Goal: Check status: Check status

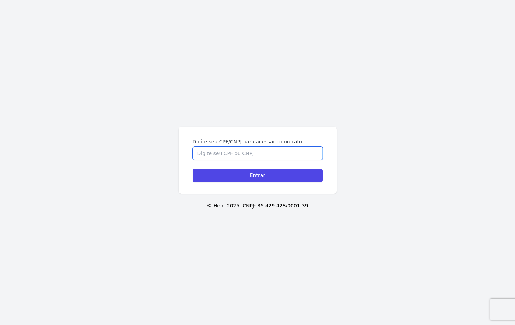
click at [253, 151] on input "Digite seu CPF/CNPJ para acessar o contrato" at bounding box center [258, 152] width 130 height 13
type input "73476927172"
click at [193, 168] on input "Entrar" at bounding box center [258, 175] width 130 height 14
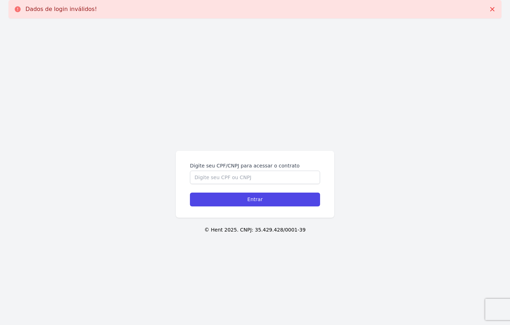
click at [273, 168] on label "Digite seu CPF/CNPJ para acessar o contrato" at bounding box center [255, 165] width 130 height 7
click at [273, 171] on input "Digite seu CPF/CNPJ para acessar o contrato" at bounding box center [255, 177] width 130 height 13
click at [274, 171] on input "Digite seu CPF/CNPJ para acessar o contrato" at bounding box center [255, 177] width 130 height 13
type input "73476927172"
click at [190, 192] on input "Entrar" at bounding box center [255, 199] width 130 height 14
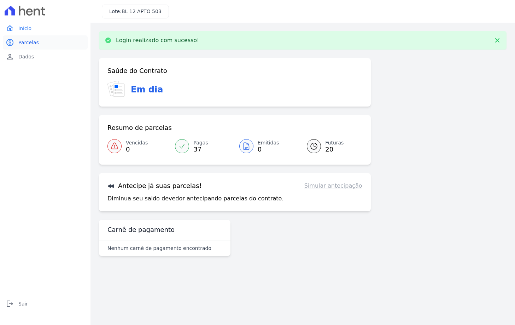
click at [19, 41] on span "Parcelas" at bounding box center [28, 42] width 21 height 7
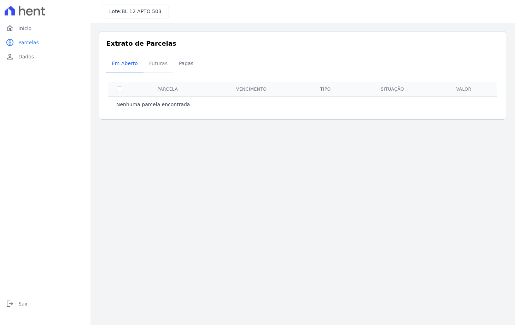
click at [153, 61] on span "Futuras" at bounding box center [158, 63] width 27 height 14
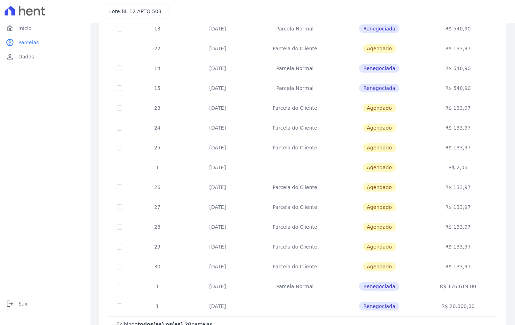
scroll to position [200, 0]
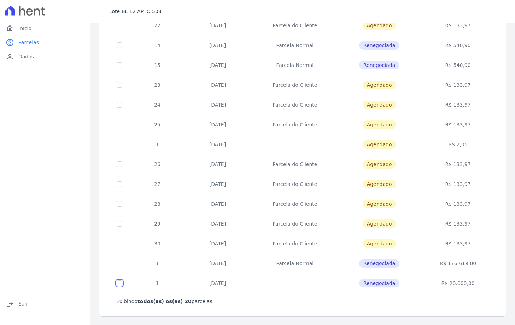
click at [120, 283] on input "checkbox" at bounding box center [120, 283] width 6 height 6
checkbox input "true"
click at [118, 282] on input "checkbox" at bounding box center [120, 283] width 6 height 6
checkbox input "false"
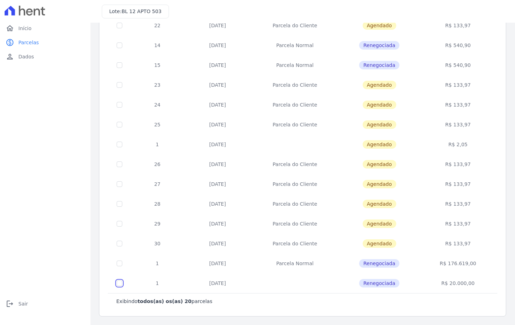
checkbox input "false"
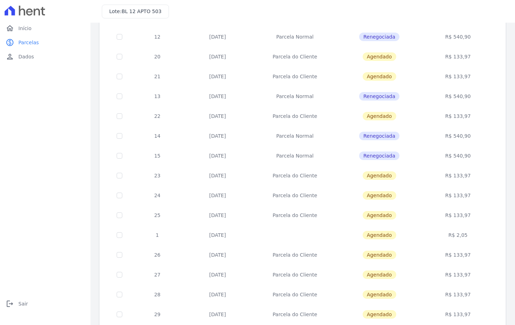
scroll to position [94, 0]
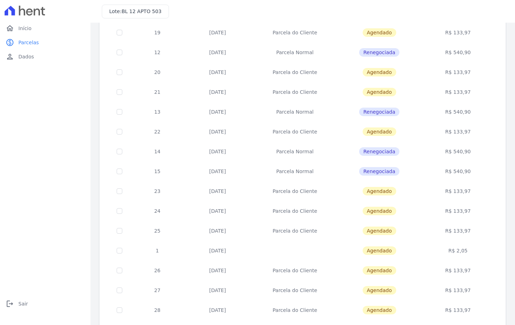
drag, startPoint x: 206, startPoint y: 168, endPoint x: 487, endPoint y: 164, distance: 281.0
click at [487, 164] on tr "15 [DATE] [GEOGRAPHIC_DATA] Renegociada R$ 540,90" at bounding box center [303, 171] width 390 height 20
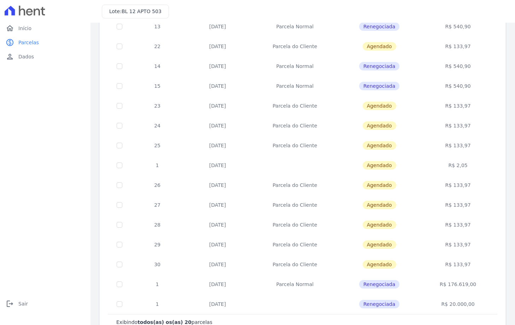
scroll to position [165, 0]
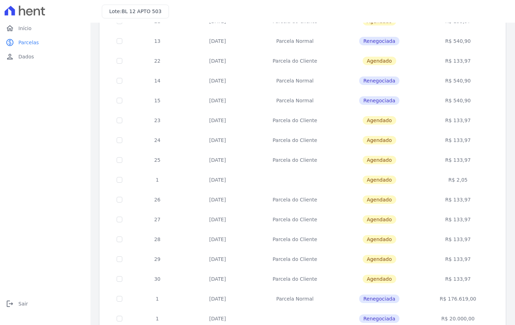
click at [247, 128] on td "[DATE]" at bounding box center [218, 120] width 68 height 20
drag, startPoint x: 201, startPoint y: 103, endPoint x: 232, endPoint y: 104, distance: 31.9
click at [232, 104] on td "[DATE]" at bounding box center [218, 101] width 68 height 20
click at [22, 28] on span "Início" at bounding box center [24, 28] width 13 height 7
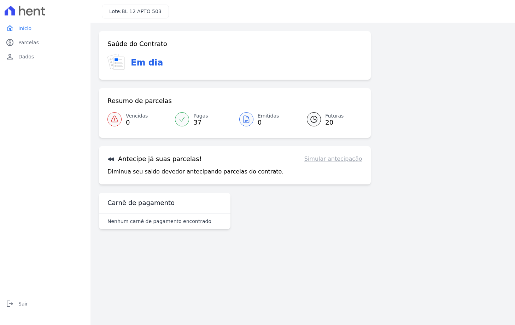
click at [108, 62] on icon at bounding box center [117, 62] width 19 height 17
click at [121, 62] on icon at bounding box center [119, 63] width 11 height 13
click at [36, 54] on link "person Dados" at bounding box center [45, 57] width 85 height 14
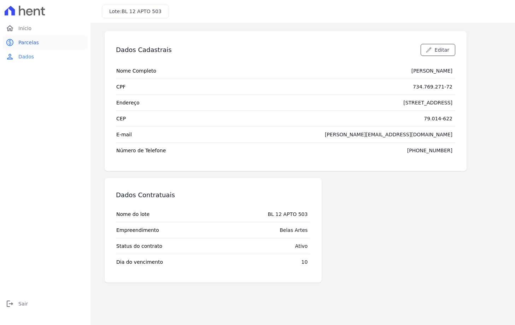
click at [30, 40] on span "Parcelas" at bounding box center [28, 42] width 21 height 7
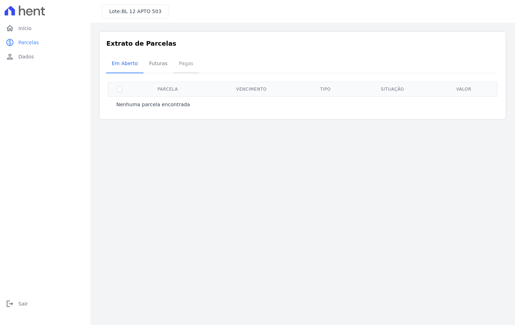
click at [189, 63] on span "Pagas" at bounding box center [186, 63] width 23 height 14
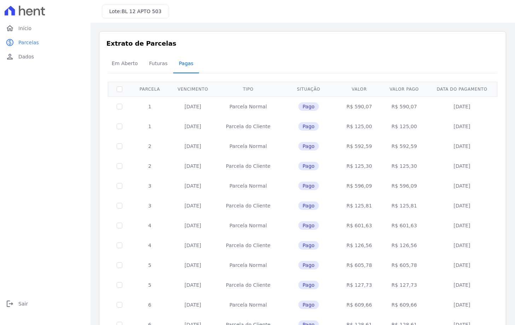
click at [181, 63] on span "Pagas" at bounding box center [186, 63] width 23 height 14
click at [148, 63] on span "Futuras" at bounding box center [158, 63] width 27 height 14
